Goal: Task Accomplishment & Management: Manage account settings

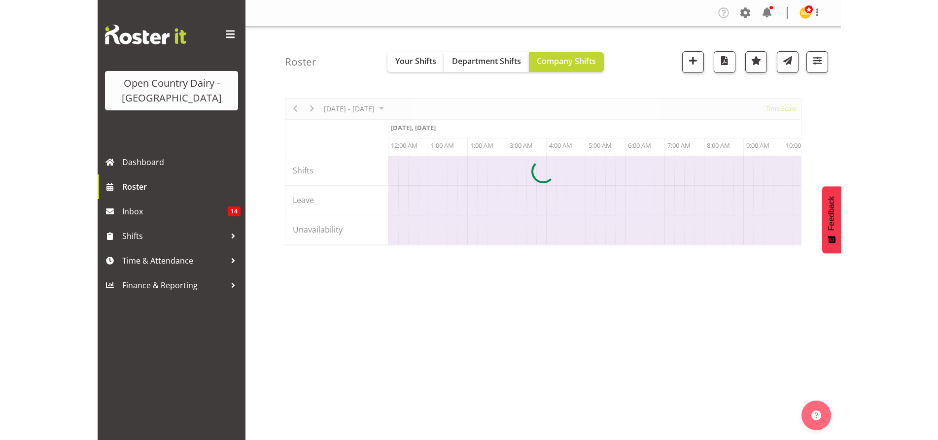
scroll to position [0, 5678]
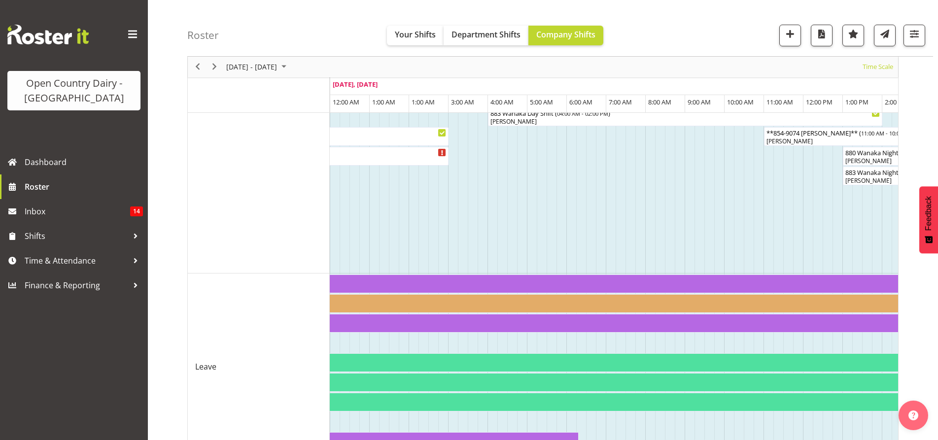
scroll to position [727, 0]
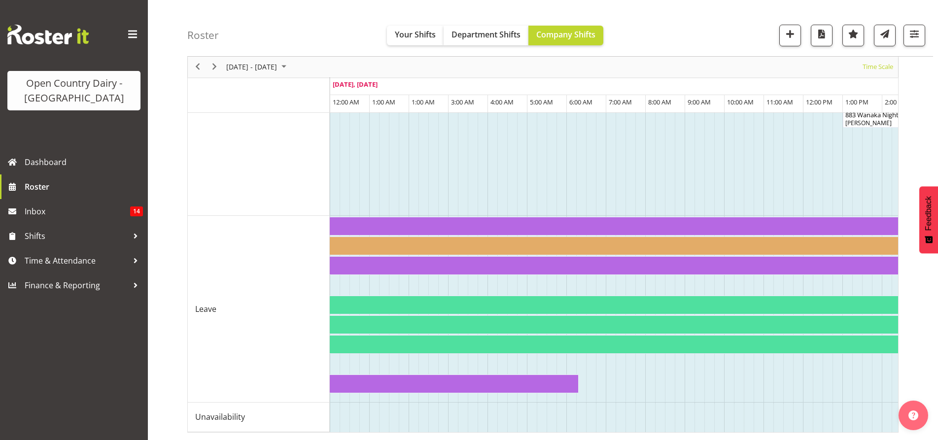
drag, startPoint x: 371, startPoint y: 432, endPoint x: 403, endPoint y: 427, distance: 32.5
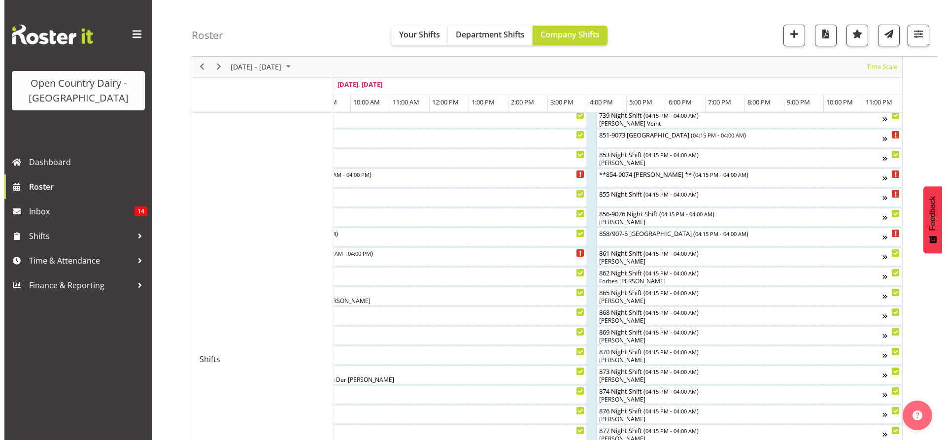
scroll to position [185, 0]
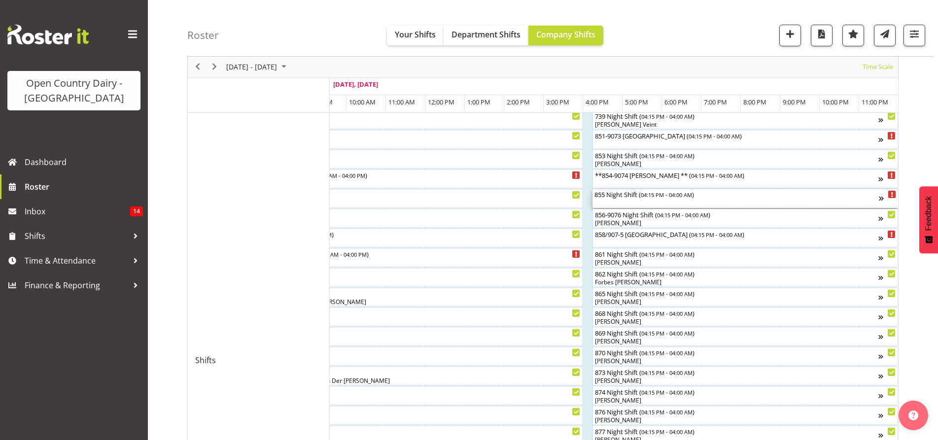
click at [696, 205] on div "855 Night Shift ( 04:15 PM - 04:00 AM )" at bounding box center [736, 198] width 284 height 19
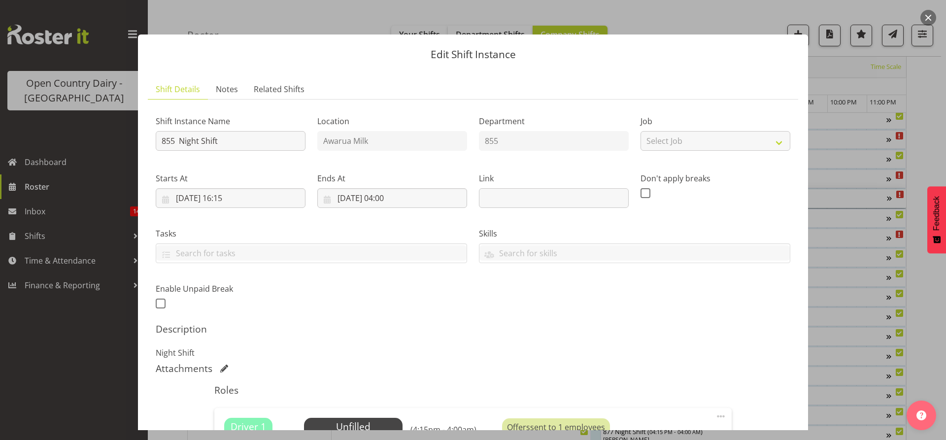
scroll to position [99, 0]
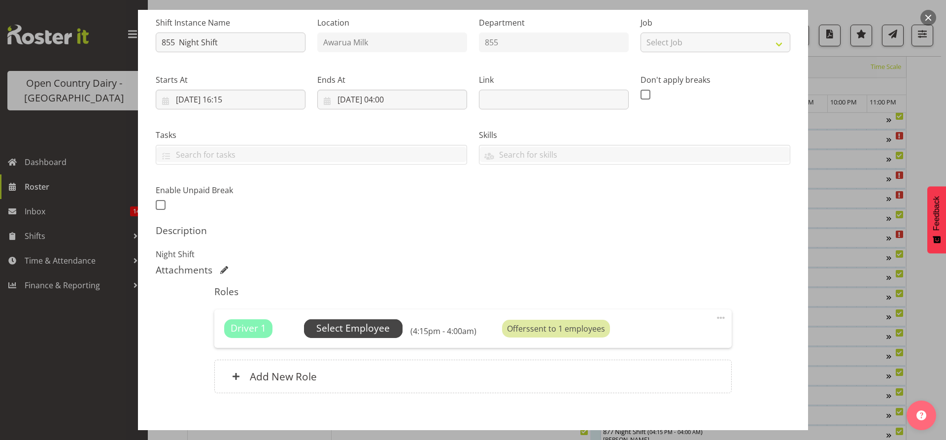
drag, startPoint x: 274, startPoint y: 318, endPoint x: 368, endPoint y: 328, distance: 94.7
click at [368, 328] on div "Unfilled Select Employee" at bounding box center [353, 328] width 99 height 19
click at [368, 328] on span "Select Employee" at bounding box center [352, 328] width 73 height 14
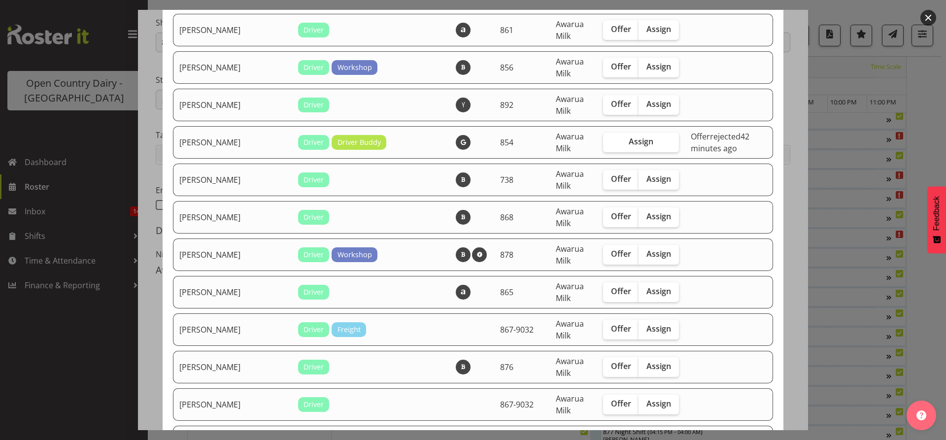
scroll to position [197, 0]
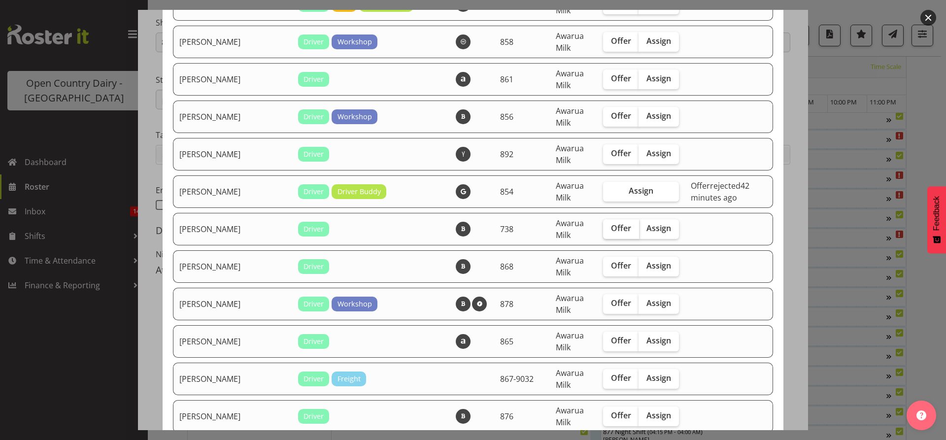
click at [611, 233] on span "Offer" at bounding box center [621, 228] width 20 height 10
click at [603, 232] on input "Offer" at bounding box center [606, 228] width 6 height 6
checkbox input "true"
click at [603, 259] on label "Offer" at bounding box center [621, 267] width 36 height 20
click at [603, 263] on input "Offer" at bounding box center [606, 266] width 6 height 6
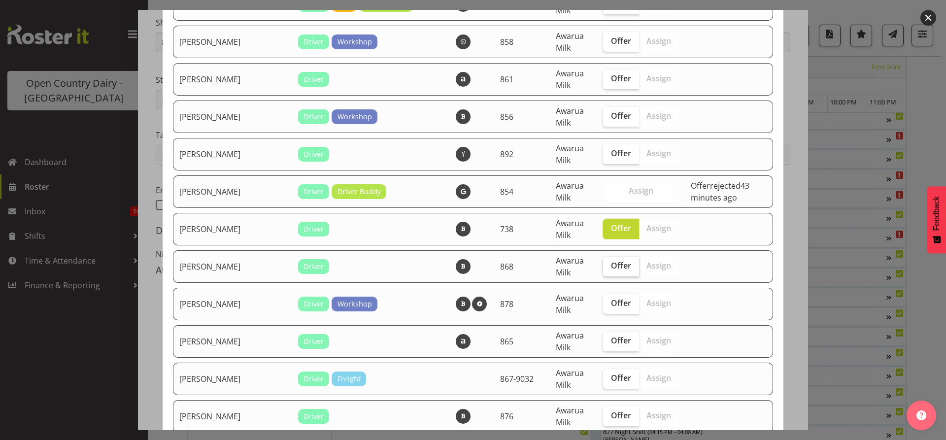
checkbox input "true"
click at [611, 302] on span "Offer" at bounding box center [621, 303] width 20 height 10
click at [603, 302] on input "Offer" at bounding box center [606, 303] width 6 height 6
checkbox input "true"
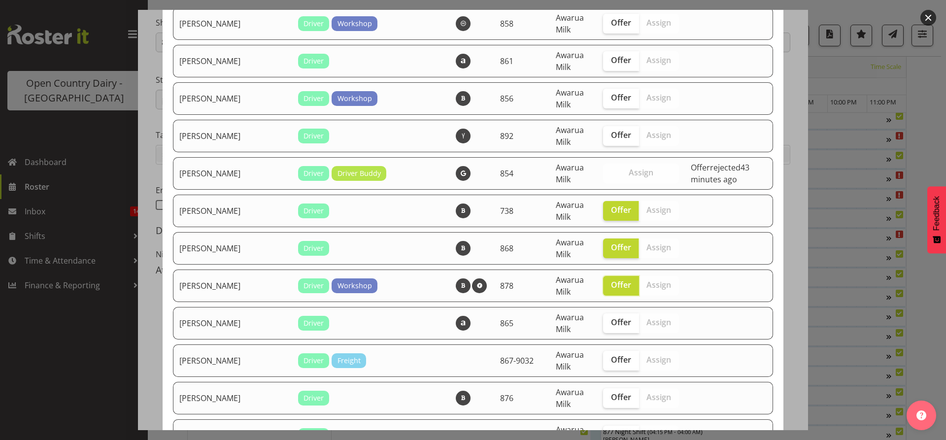
scroll to position [246, 0]
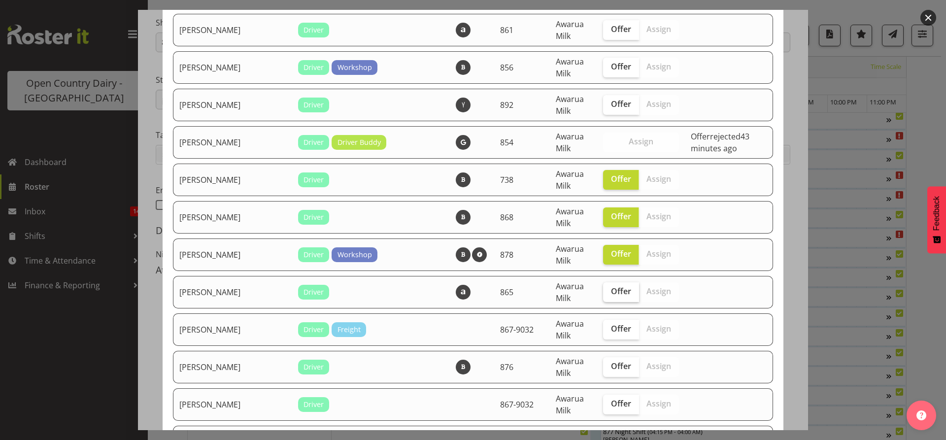
click at [611, 294] on span "Offer" at bounding box center [621, 291] width 20 height 10
click at [603, 294] on input "Offer" at bounding box center [606, 291] width 6 height 6
checkbox input "true"
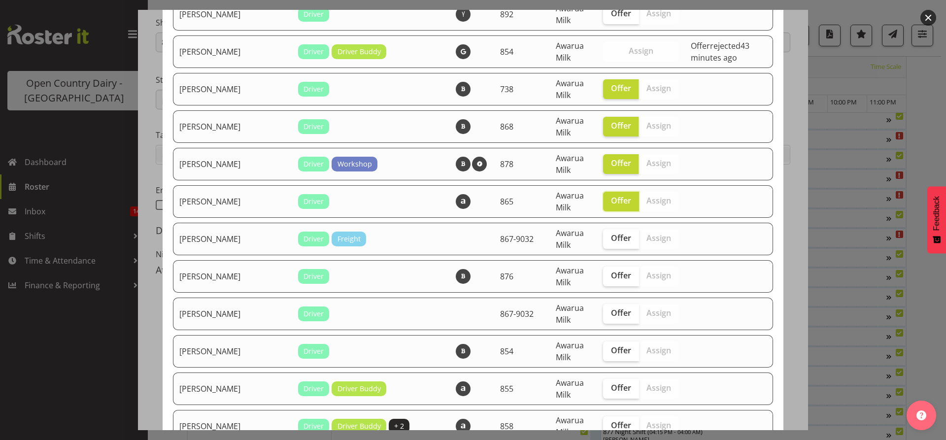
scroll to position [345, 0]
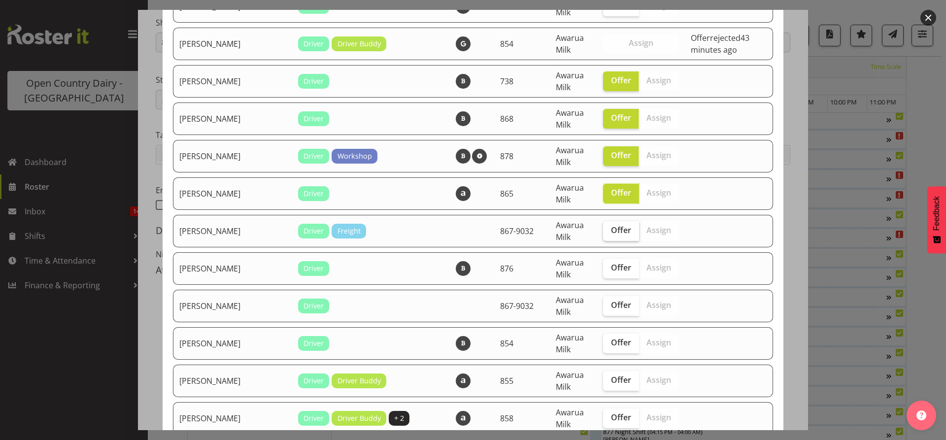
click at [611, 227] on span "Offer" at bounding box center [621, 230] width 20 height 10
click at [603, 227] on input "Offer" at bounding box center [606, 230] width 6 height 6
checkbox input "true"
click at [603, 276] on label "Offer" at bounding box center [621, 269] width 36 height 20
click at [603, 271] on input "Offer" at bounding box center [606, 268] width 6 height 6
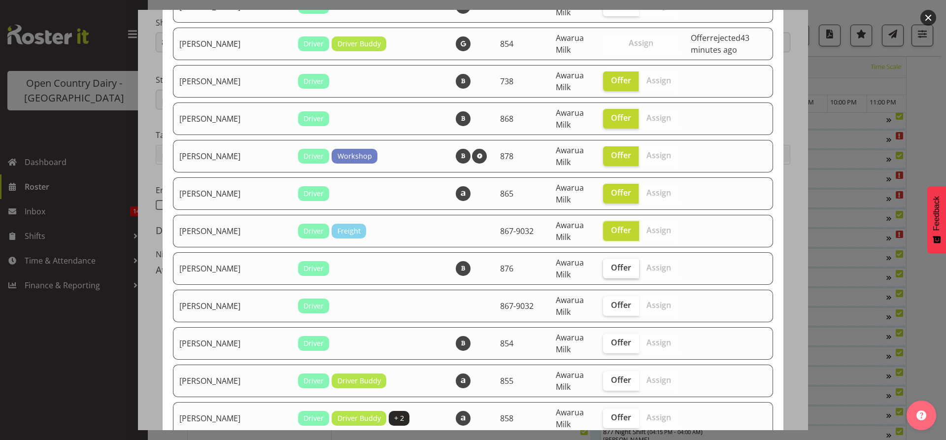
checkbox input "true"
click at [611, 301] on span "Offer" at bounding box center [621, 305] width 20 height 10
click at [603, 302] on input "Offer" at bounding box center [606, 305] width 6 height 6
checkbox input "true"
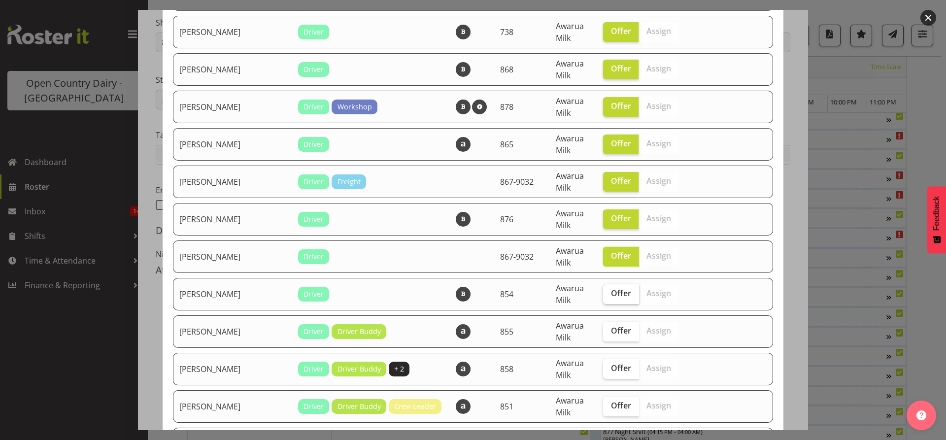
click at [611, 293] on span "Offer" at bounding box center [621, 293] width 20 height 10
click at [603, 293] on input "Offer" at bounding box center [606, 293] width 6 height 6
checkbox input "true"
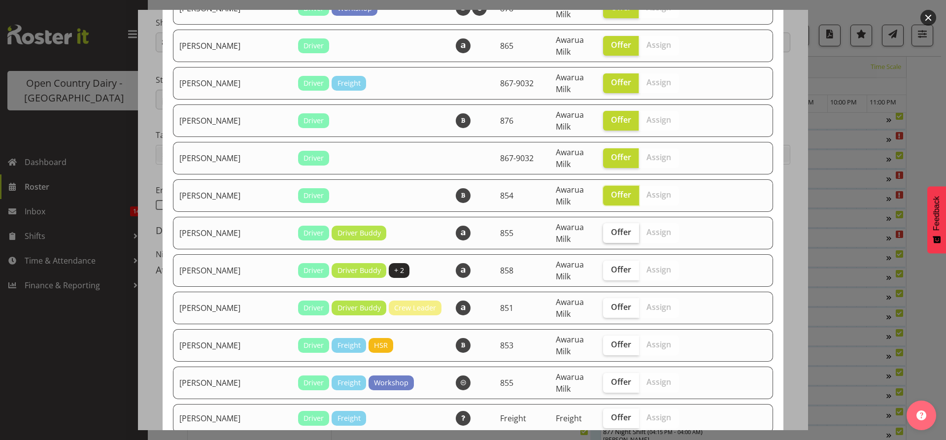
click at [603, 239] on label "Offer" at bounding box center [621, 233] width 36 height 20
click at [603, 236] on input "Offer" at bounding box center [606, 232] width 6 height 6
checkbox input "true"
click at [611, 266] on span "Offer" at bounding box center [621, 270] width 20 height 10
click at [603, 267] on input "Offer" at bounding box center [606, 270] width 6 height 6
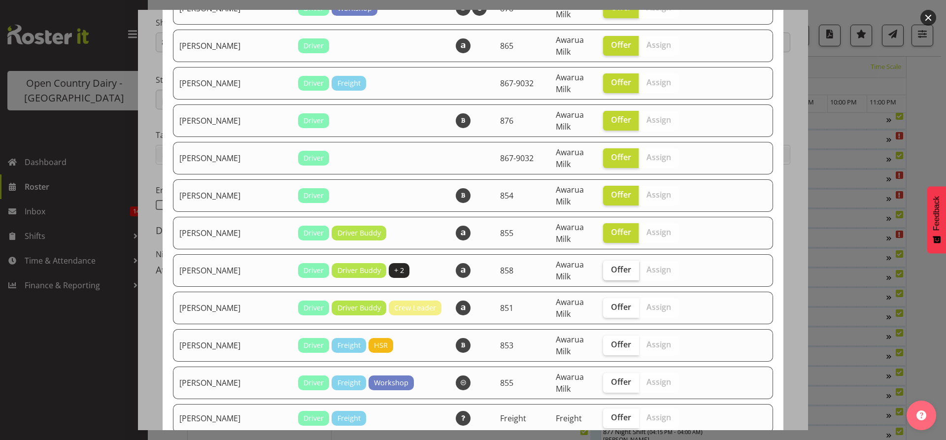
checkbox input "true"
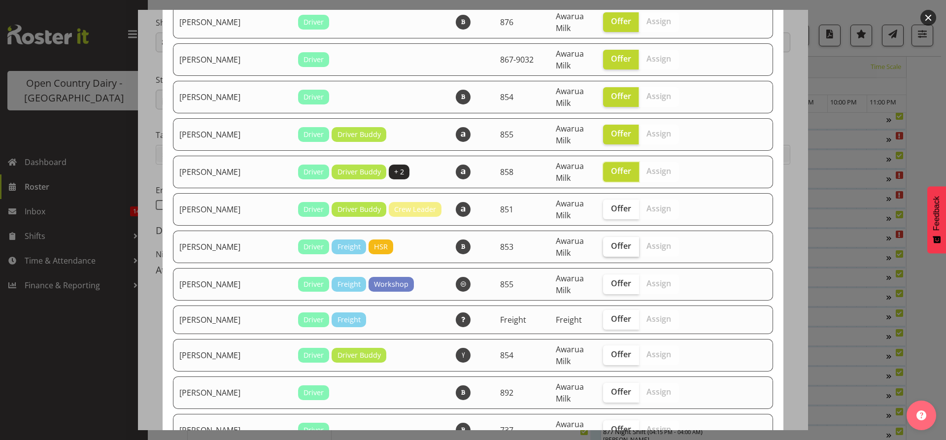
click at [611, 250] on span "Offer" at bounding box center [621, 246] width 20 height 10
click at [603, 249] on input "Offer" at bounding box center [606, 246] width 6 height 6
checkbox input "true"
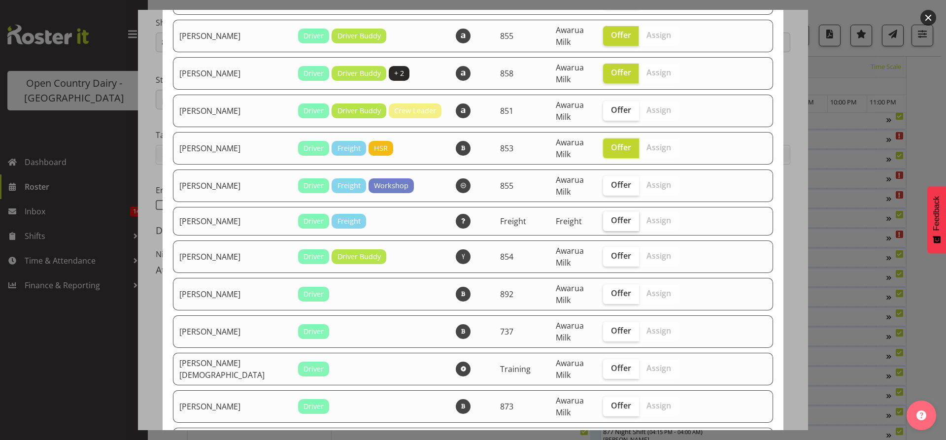
click at [603, 228] on label "Offer" at bounding box center [621, 221] width 36 height 20
click at [603, 224] on input "Offer" at bounding box center [606, 220] width 6 height 6
checkbox input "true"
click at [611, 252] on span "Offer" at bounding box center [621, 256] width 20 height 10
click at [603, 253] on input "Offer" at bounding box center [606, 256] width 6 height 6
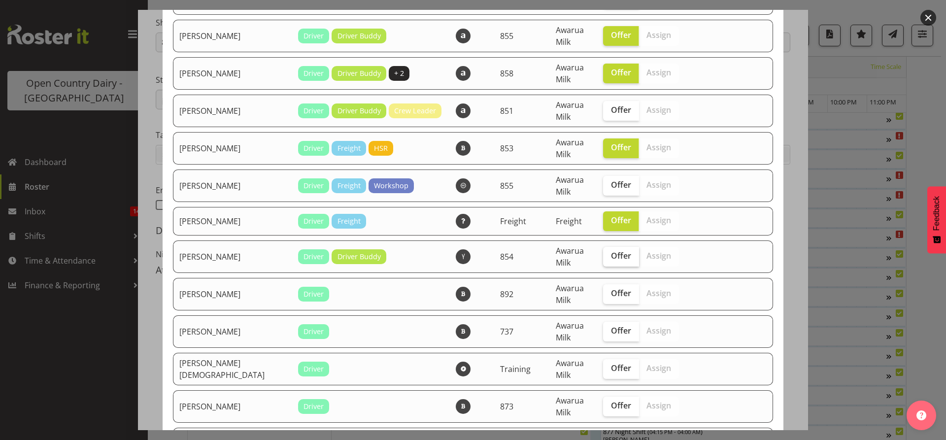
checkbox input "true"
click at [611, 293] on span "Offer" at bounding box center [621, 293] width 20 height 10
click at [603, 293] on input "Offer" at bounding box center [606, 293] width 6 height 6
checkbox input "true"
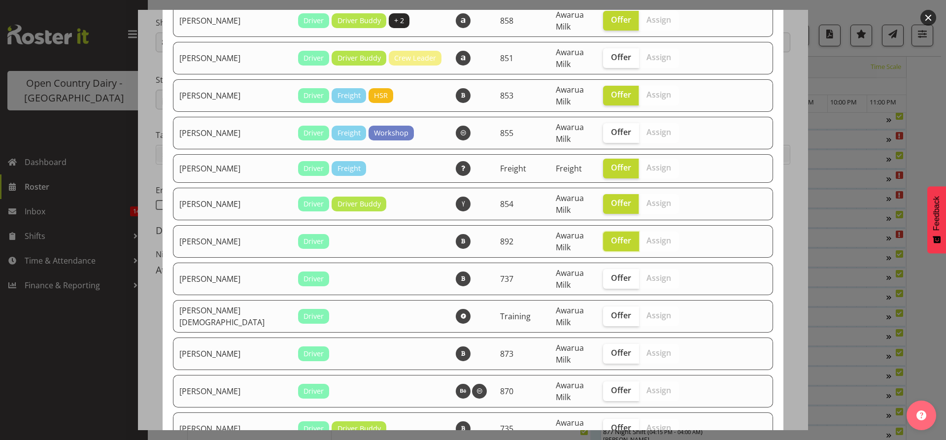
scroll to position [789, 0]
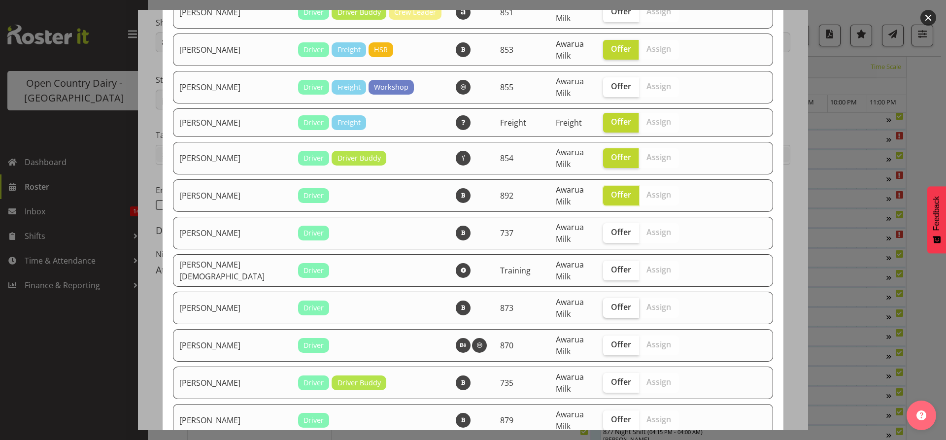
click at [611, 307] on span "Offer" at bounding box center [621, 307] width 20 height 10
click at [603, 307] on input "Offer" at bounding box center [606, 307] width 6 height 6
click at [611, 307] on span "Offer" at bounding box center [621, 307] width 20 height 10
click at [603, 307] on input "Offer" at bounding box center [606, 307] width 6 height 6
checkbox input "false"
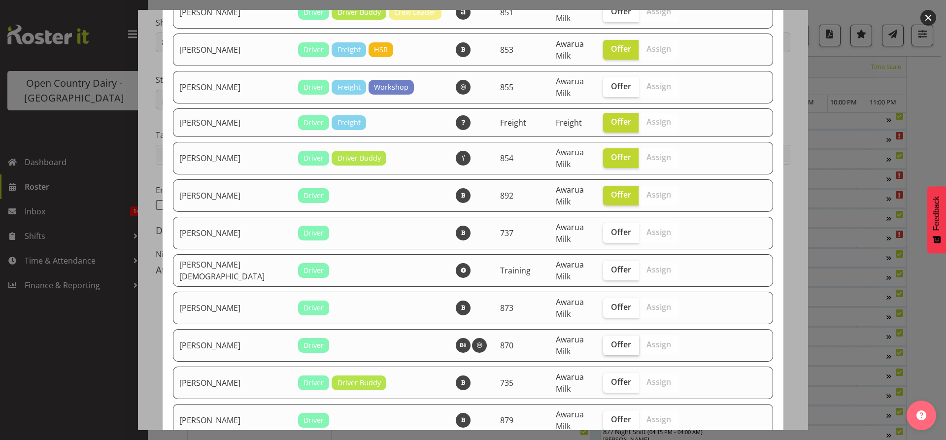
click at [611, 343] on span "Offer" at bounding box center [621, 345] width 20 height 10
click at [603, 343] on input "Offer" at bounding box center [606, 345] width 6 height 6
checkbox input "true"
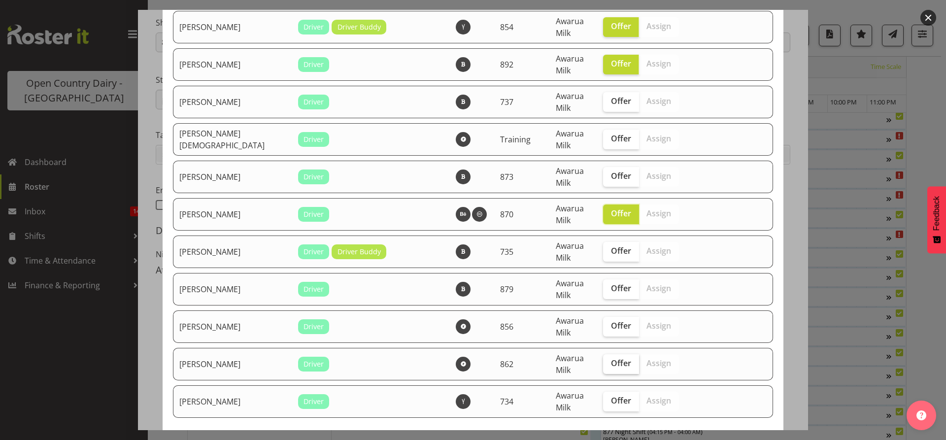
scroll to position [937, 0]
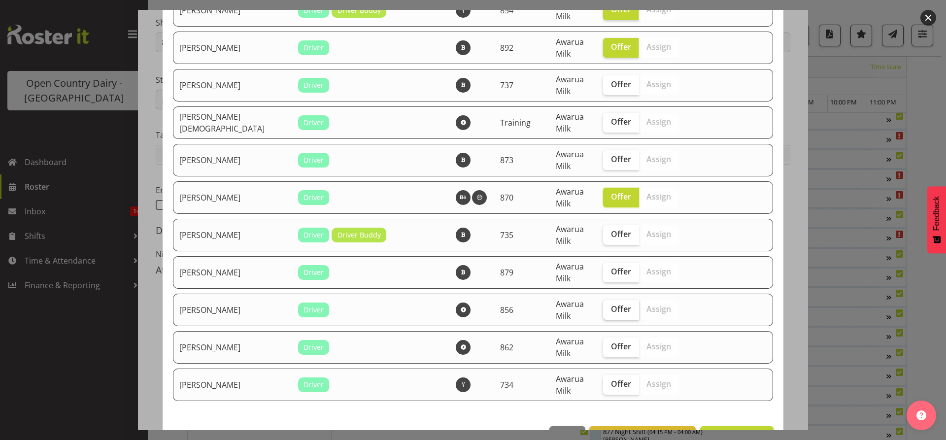
click at [611, 310] on span "Offer" at bounding box center [621, 309] width 20 height 10
click at [603, 310] on input "Offer" at bounding box center [606, 309] width 6 height 6
checkbox input "true"
click at [611, 343] on span "Offer" at bounding box center [621, 347] width 20 height 10
click at [603, 344] on input "Offer" at bounding box center [606, 347] width 6 height 6
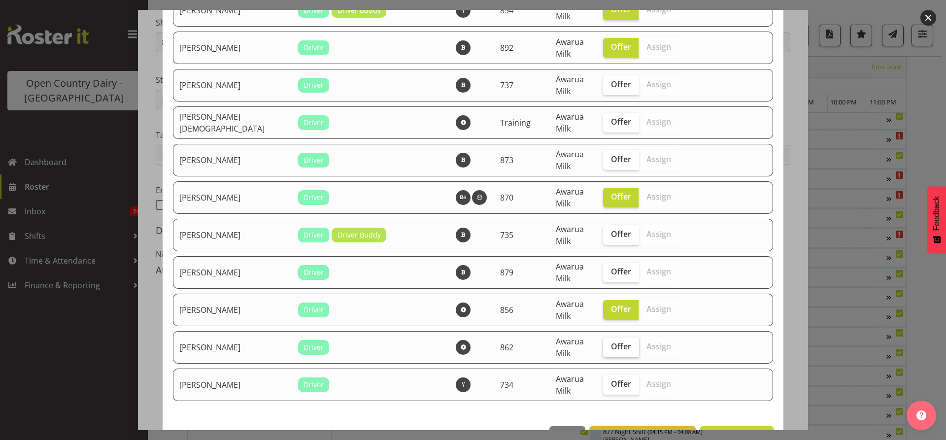
checkbox input "true"
click at [603, 317] on label "Offer" at bounding box center [621, 310] width 36 height 20
click at [603, 313] on input "Offer" at bounding box center [606, 309] width 6 height 6
checkbox input "false"
click at [597, 371] on td "Offer Assign" at bounding box center [641, 385] width 88 height 33
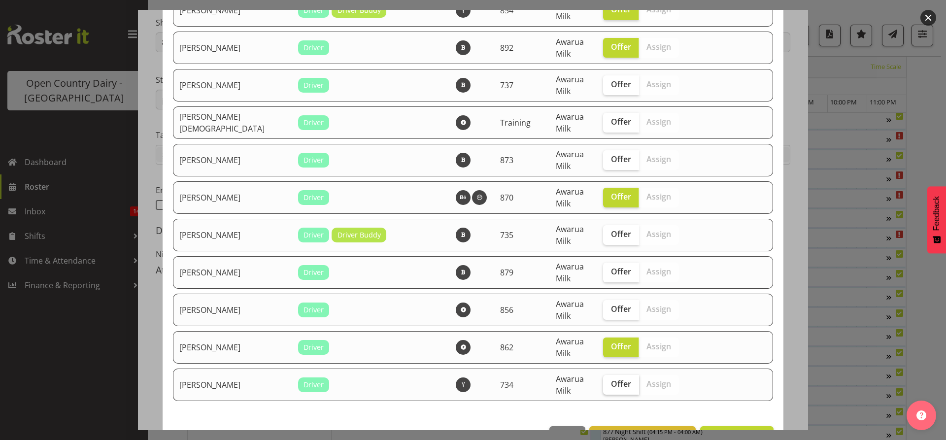
click at [611, 381] on span "Offer" at bounding box center [621, 384] width 20 height 10
click at [603, 381] on input "Offer" at bounding box center [606, 384] width 6 height 6
checkbox input "true"
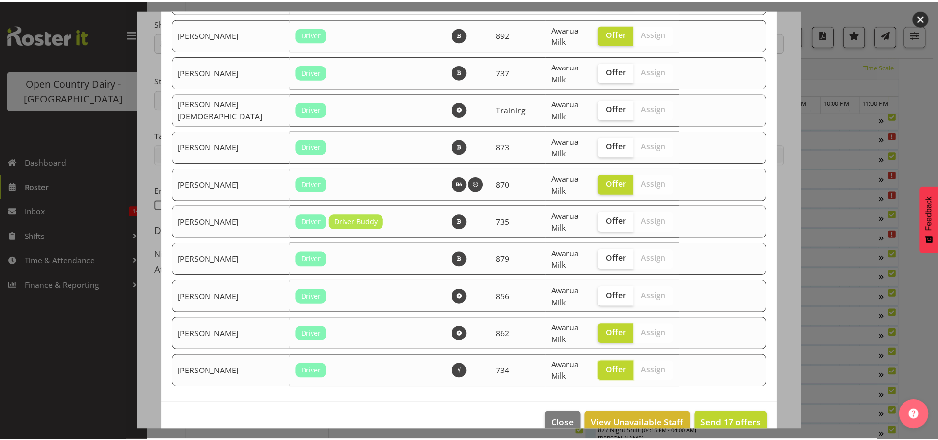
scroll to position [969, 0]
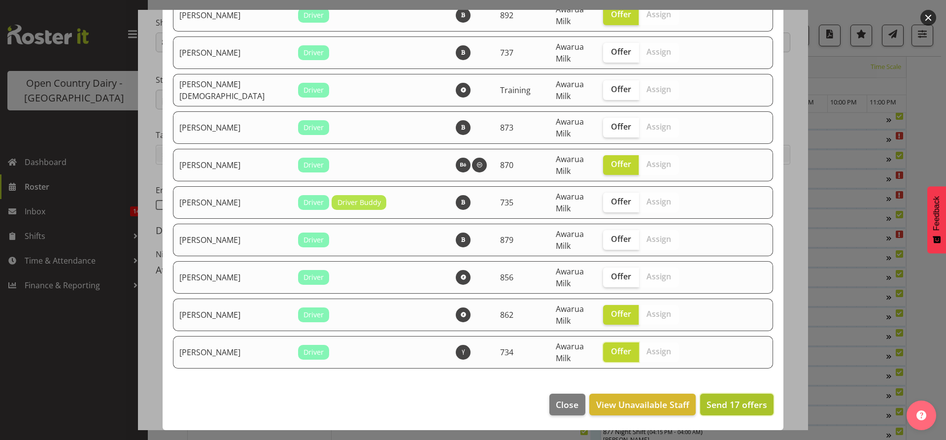
click at [721, 401] on span "Send 17 offers" at bounding box center [737, 405] width 61 height 12
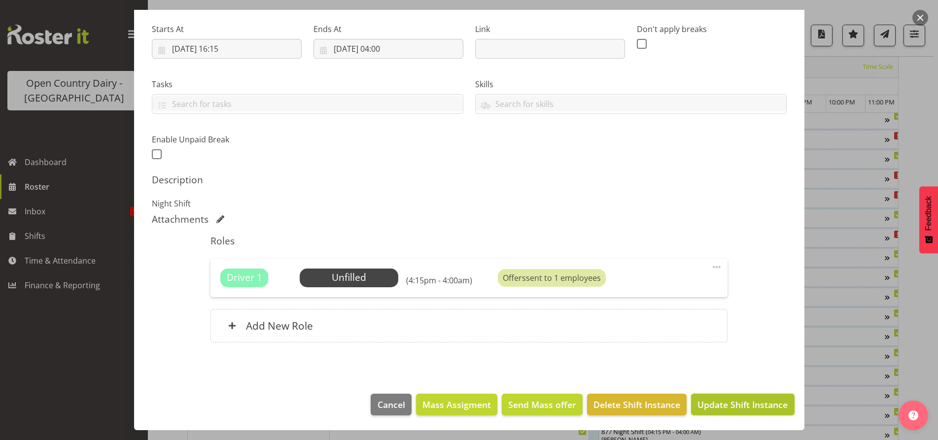
click at [728, 414] on button "Update Shift Instance" at bounding box center [742, 405] width 103 height 22
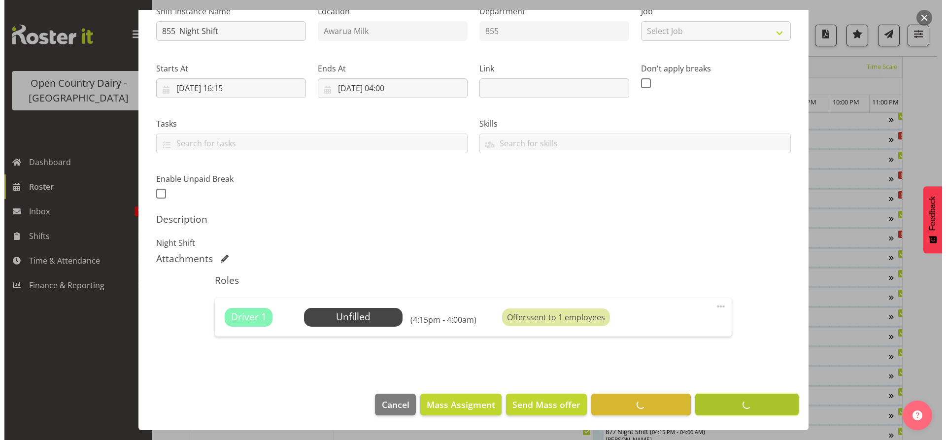
scroll to position [45, 0]
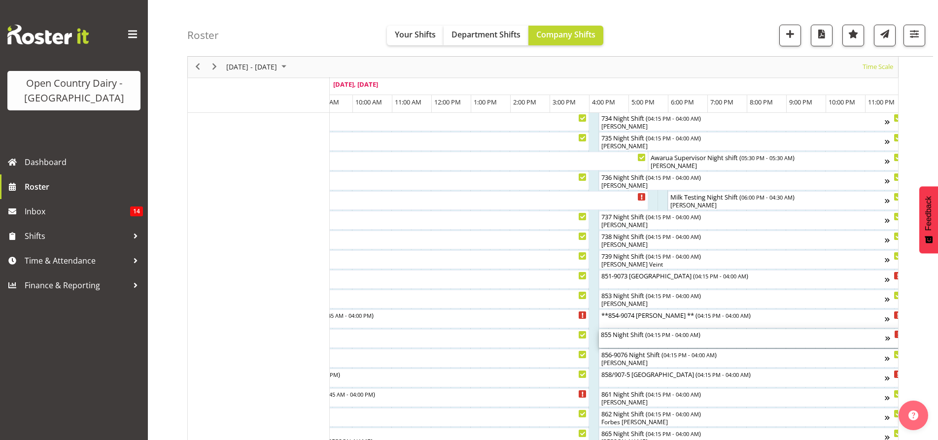
click at [643, 339] on div "855 Night Shift ( 04:15 PM - 04:00 AM )" at bounding box center [743, 338] width 284 height 19
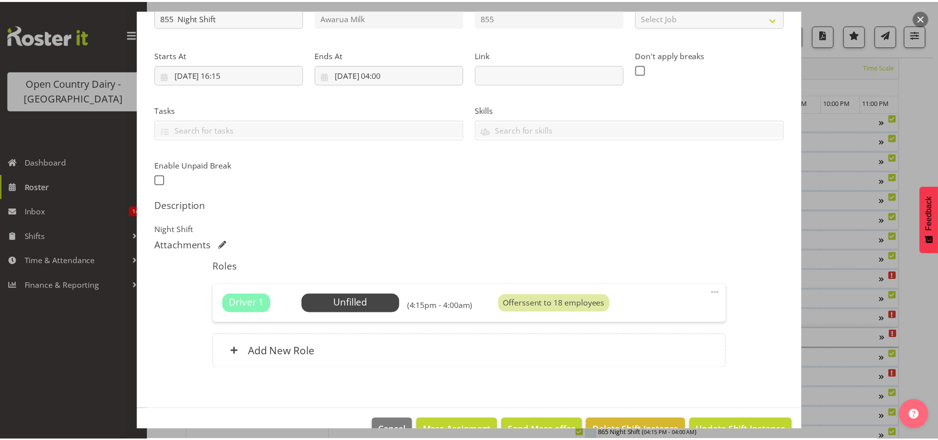
scroll to position [148, 0]
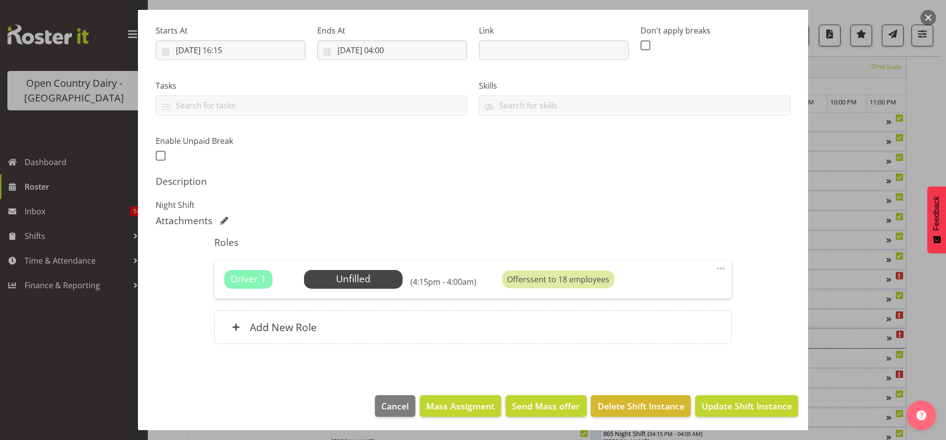
click at [743, 188] on div at bounding box center [473, 220] width 946 height 440
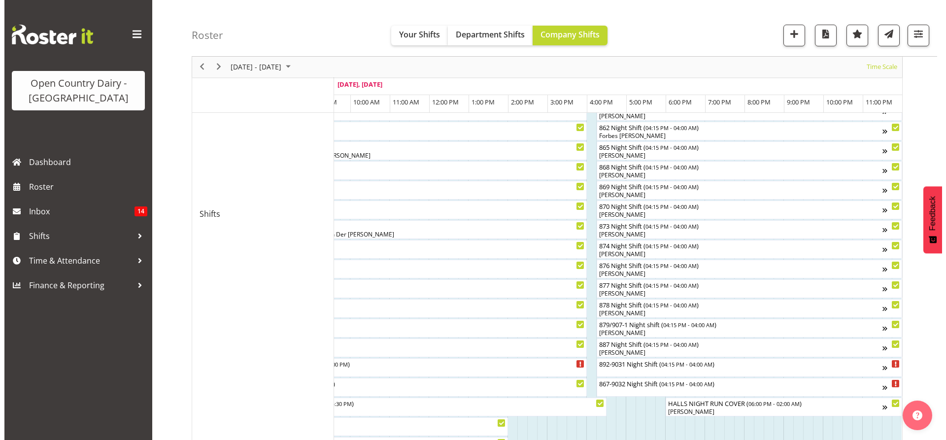
scroll to position [481, 0]
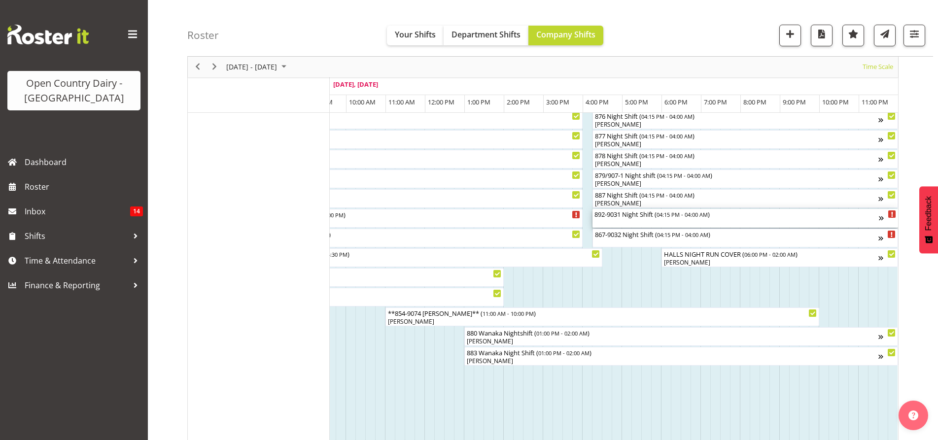
click at [679, 219] on div "892-9031 Night Shift ( 04:15 PM - 04:00 AM )" at bounding box center [736, 218] width 284 height 19
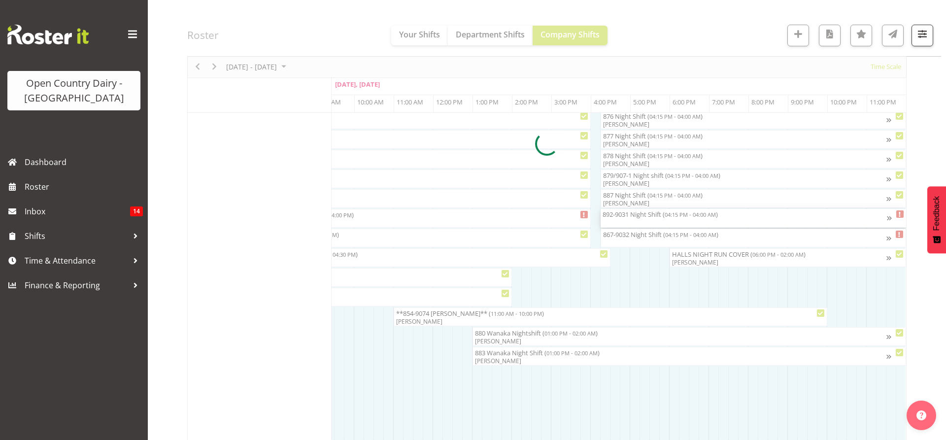
scroll to position [0, 6051]
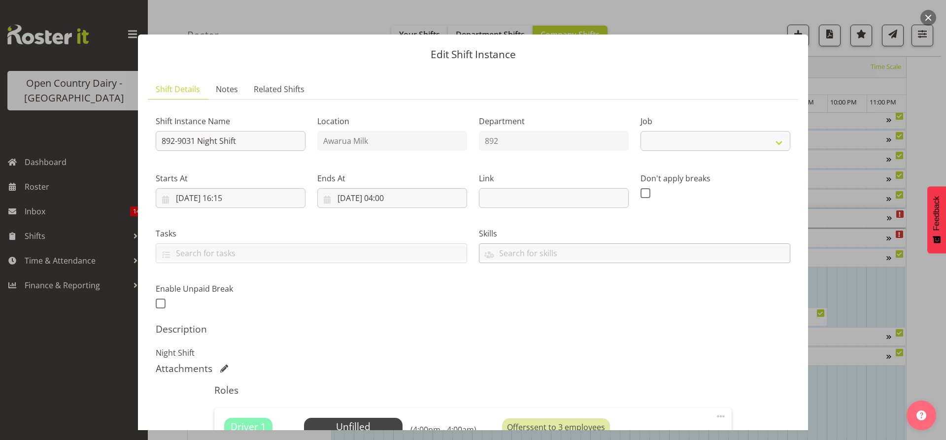
select select "10670"
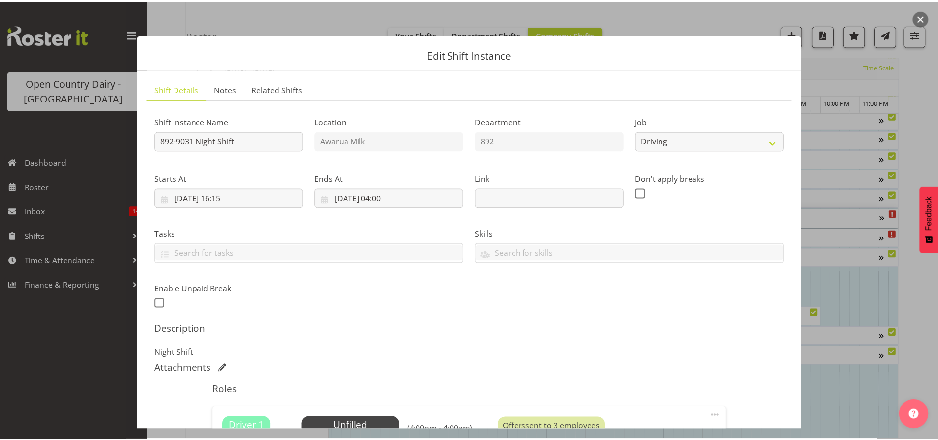
scroll to position [149, 0]
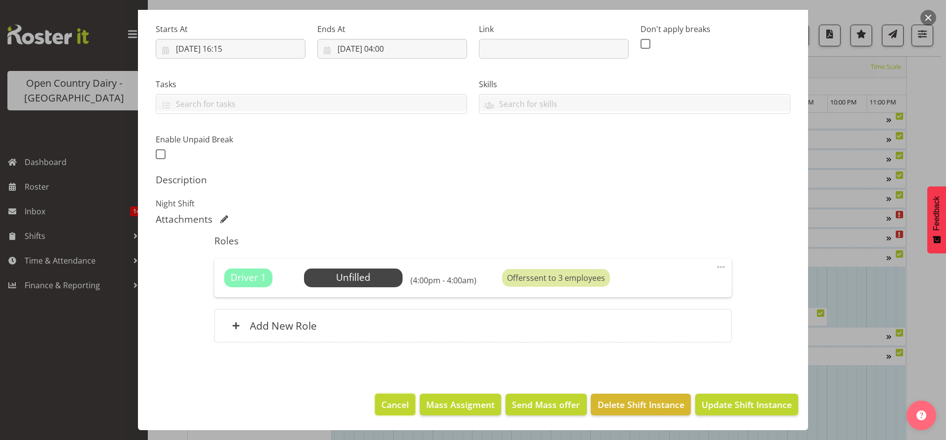
click at [392, 401] on span "Cancel" at bounding box center [396, 404] width 28 height 13
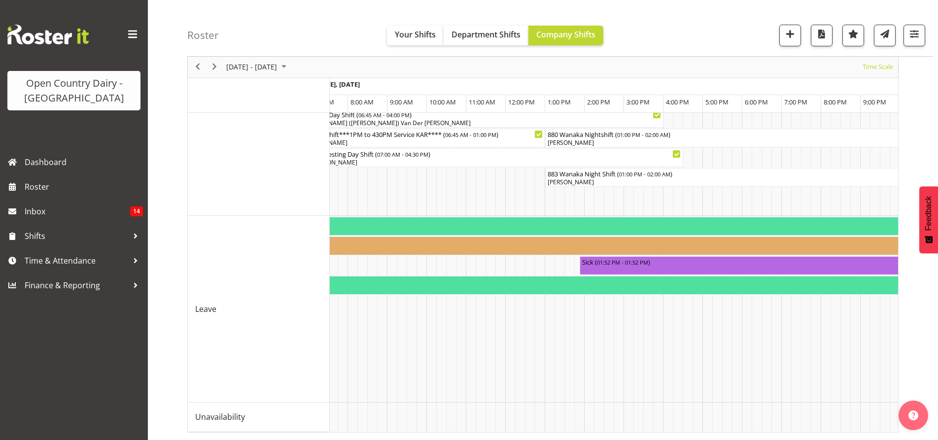
scroll to position [0, 0]
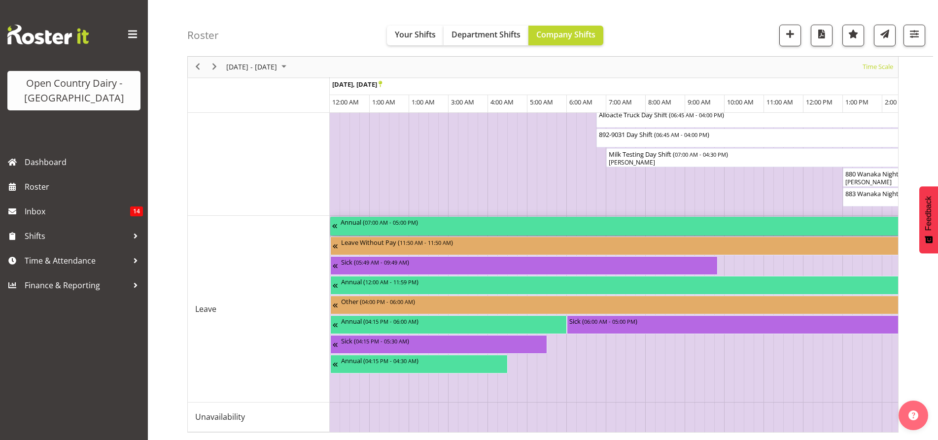
click at [335, 220] on div "Timeline Week of September 28, 2025" at bounding box center [336, 226] width 8 height 19
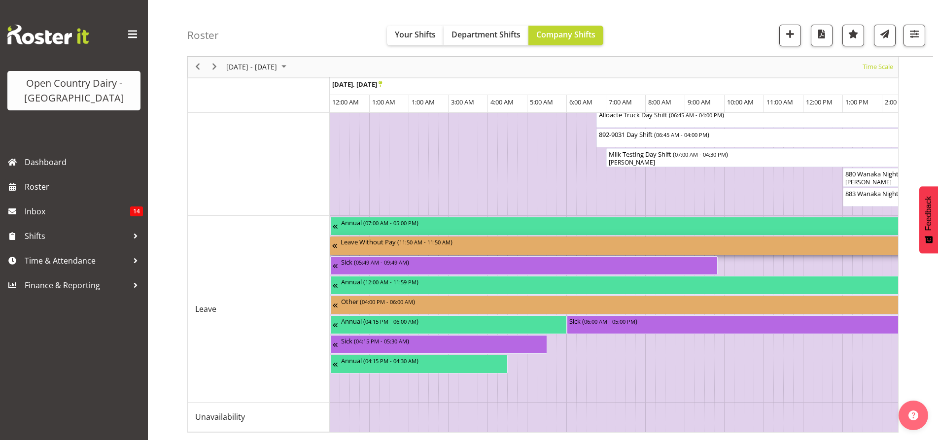
click at [333, 217] on div "Timeline Week of September 28, 2025" at bounding box center [336, 226] width 8 height 19
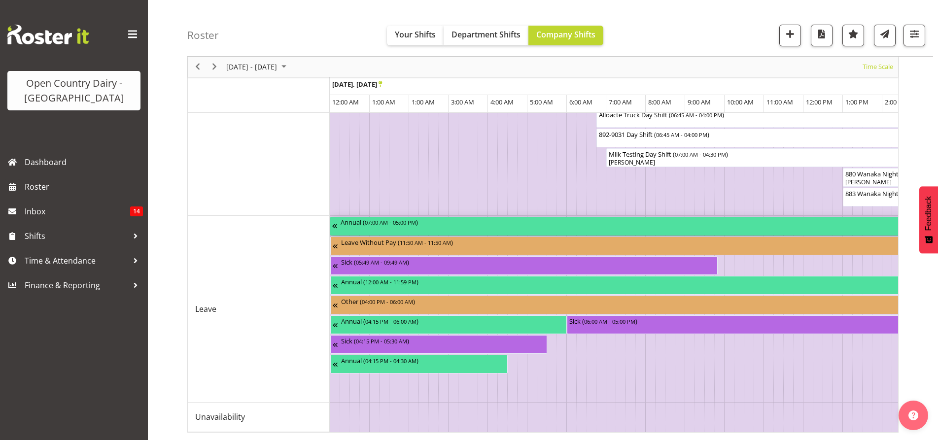
click at [414, 260] on div "Sick ( 05:49 AM - 09:49 AM )" at bounding box center [528, 265] width 375 height 19
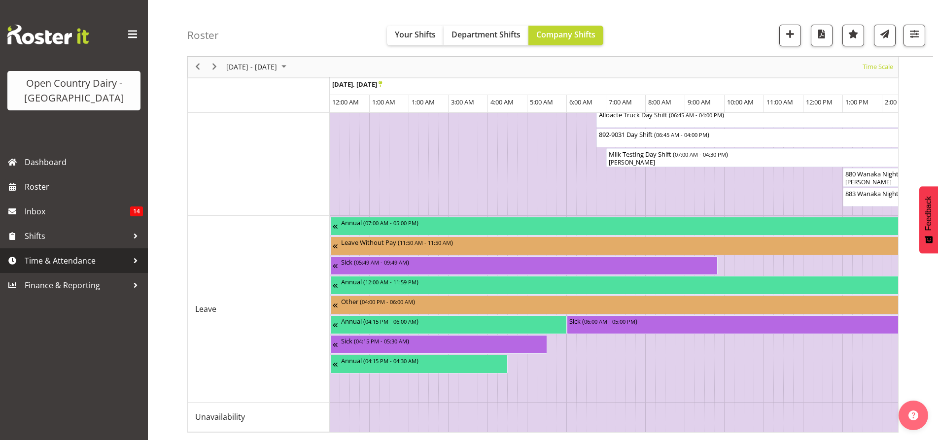
click at [95, 261] on span "Time & Attendance" at bounding box center [77, 260] width 104 height 15
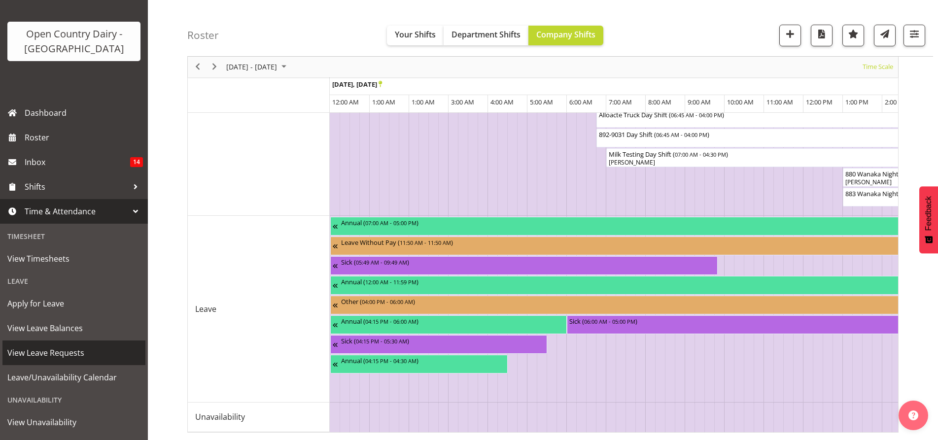
click at [62, 360] on span "View Leave Requests" at bounding box center [73, 353] width 133 height 15
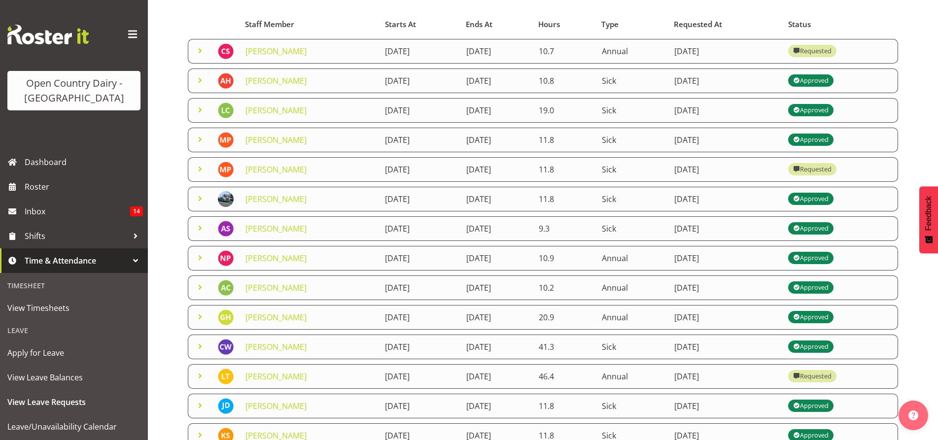
scroll to position [33, 0]
